Goal: Information Seeking & Learning: Check status

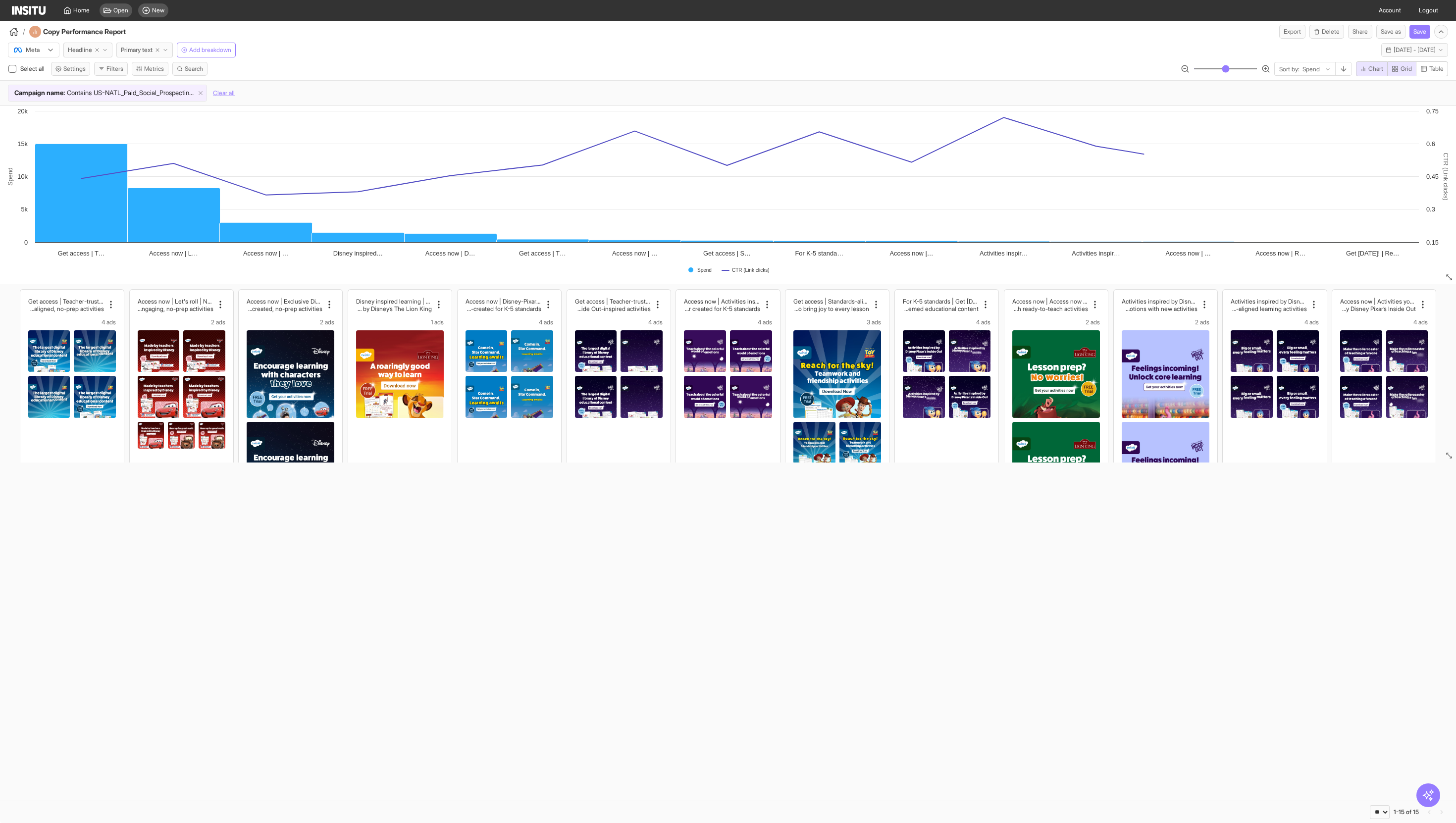
select select "**"
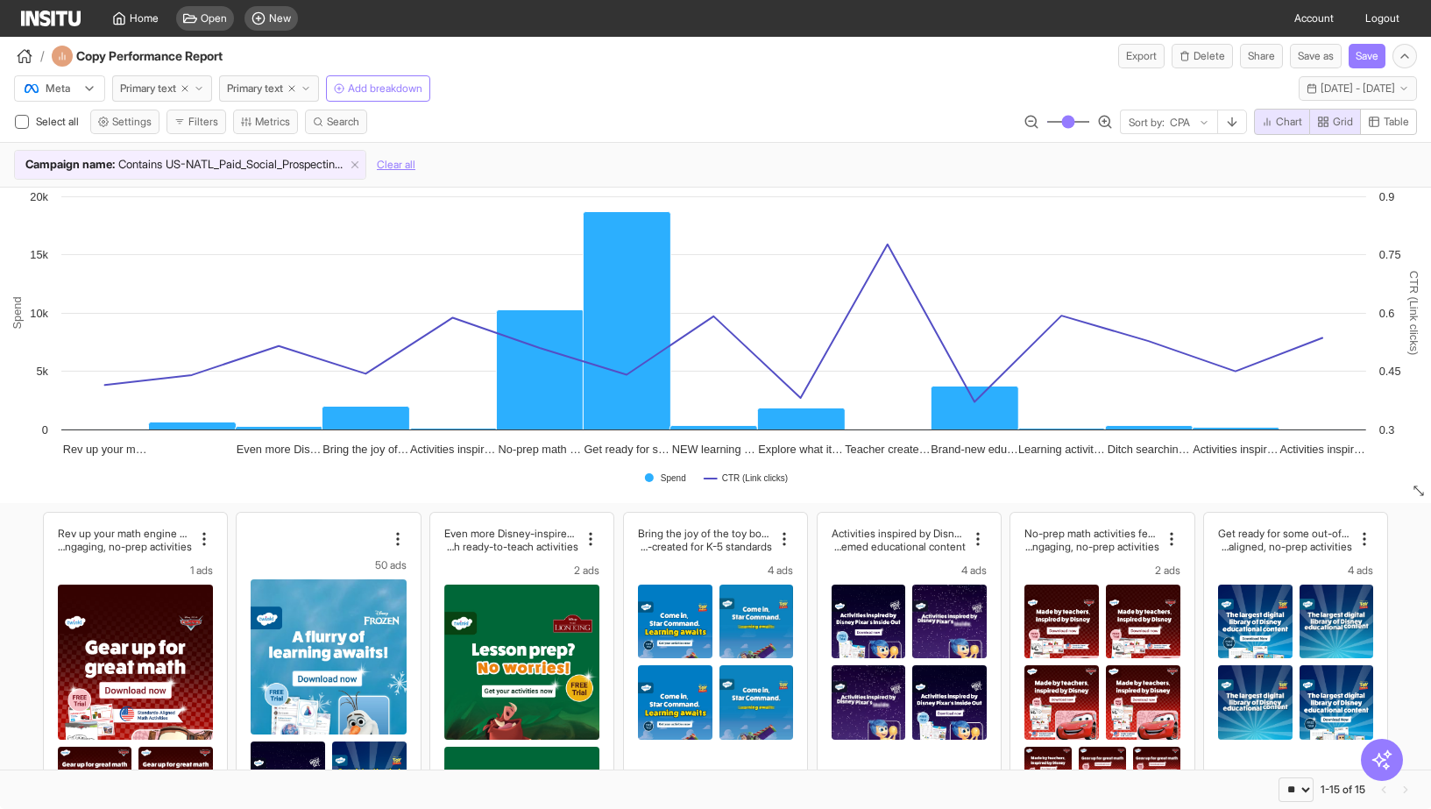
select select "**"
